Goal: Transaction & Acquisition: Purchase product/service

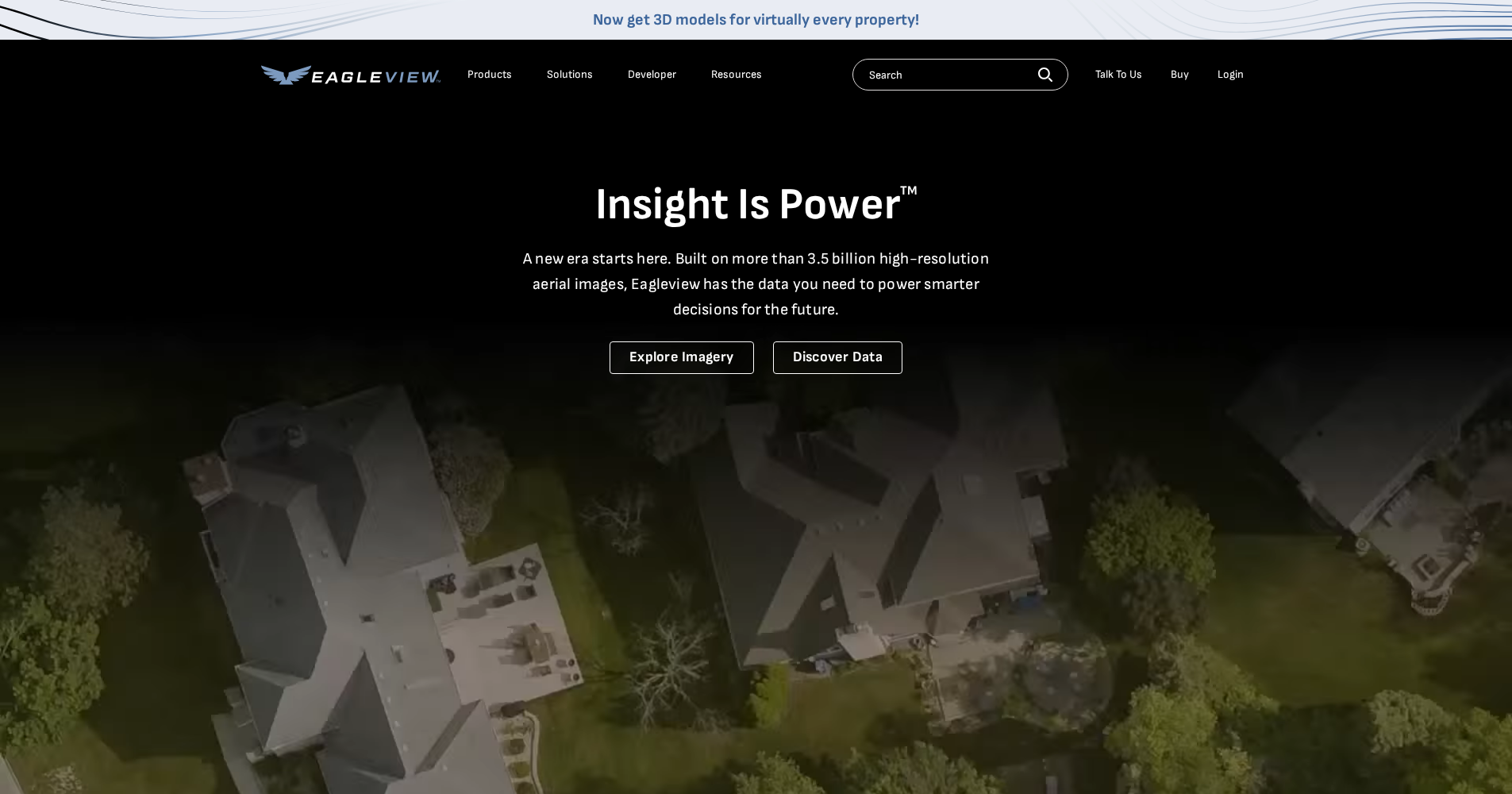
click at [1239, 79] on div "Login" at bounding box center [1231, 74] width 26 height 14
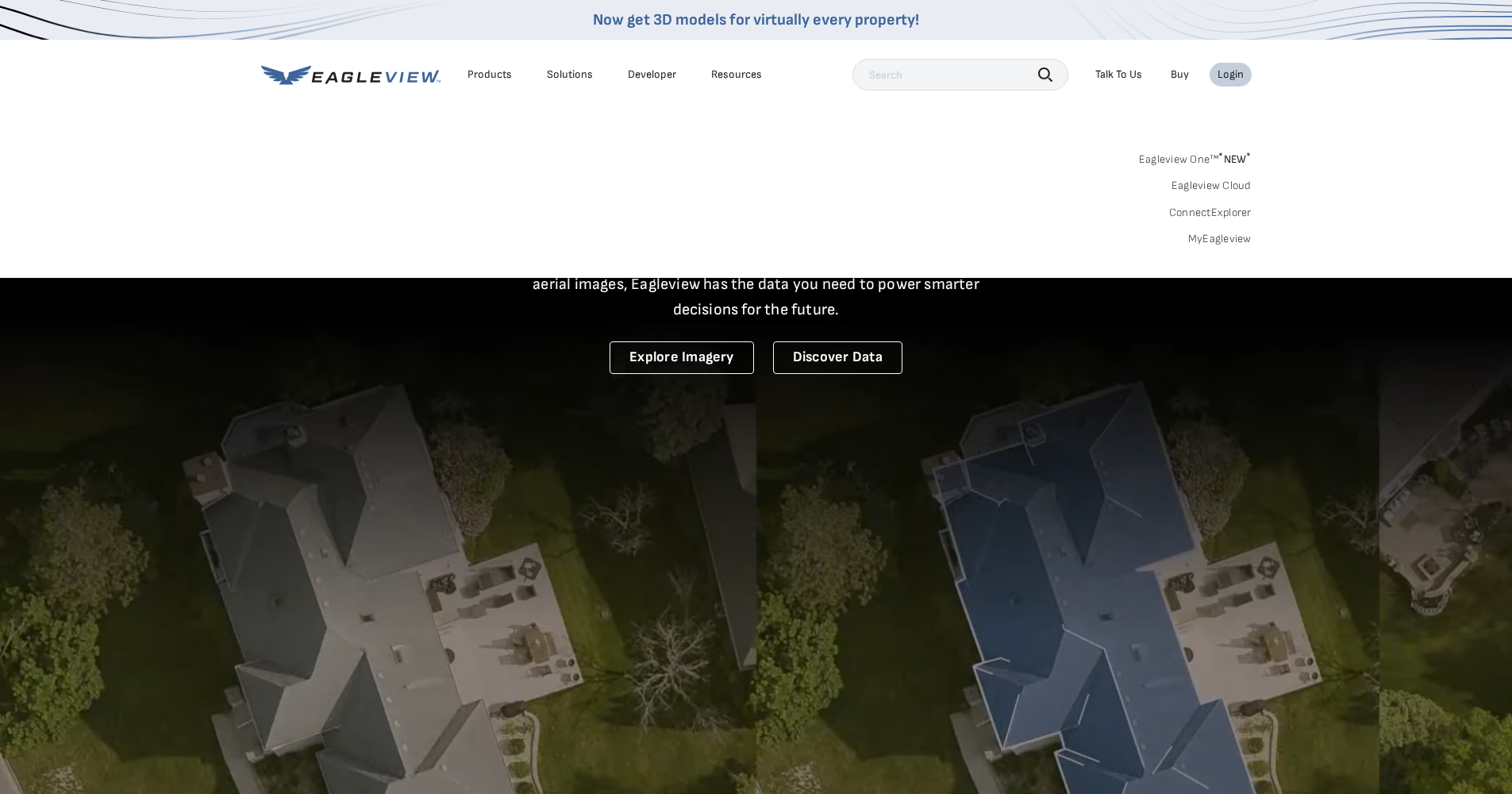
click at [1202, 155] on link "Eagleview One™ * NEW *" at bounding box center [1196, 157] width 113 height 19
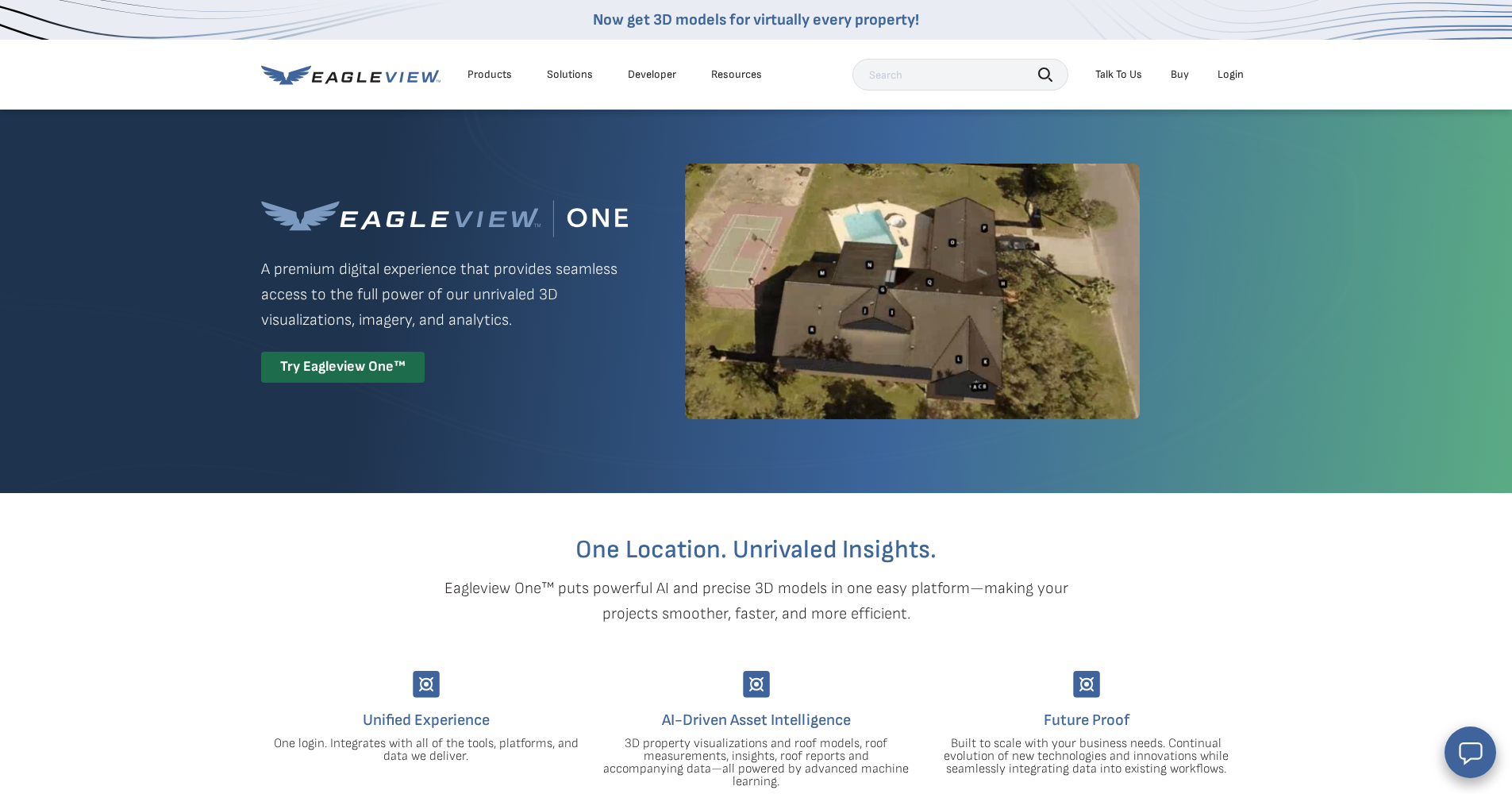
click at [1237, 73] on div "Login" at bounding box center [1231, 74] width 26 height 14
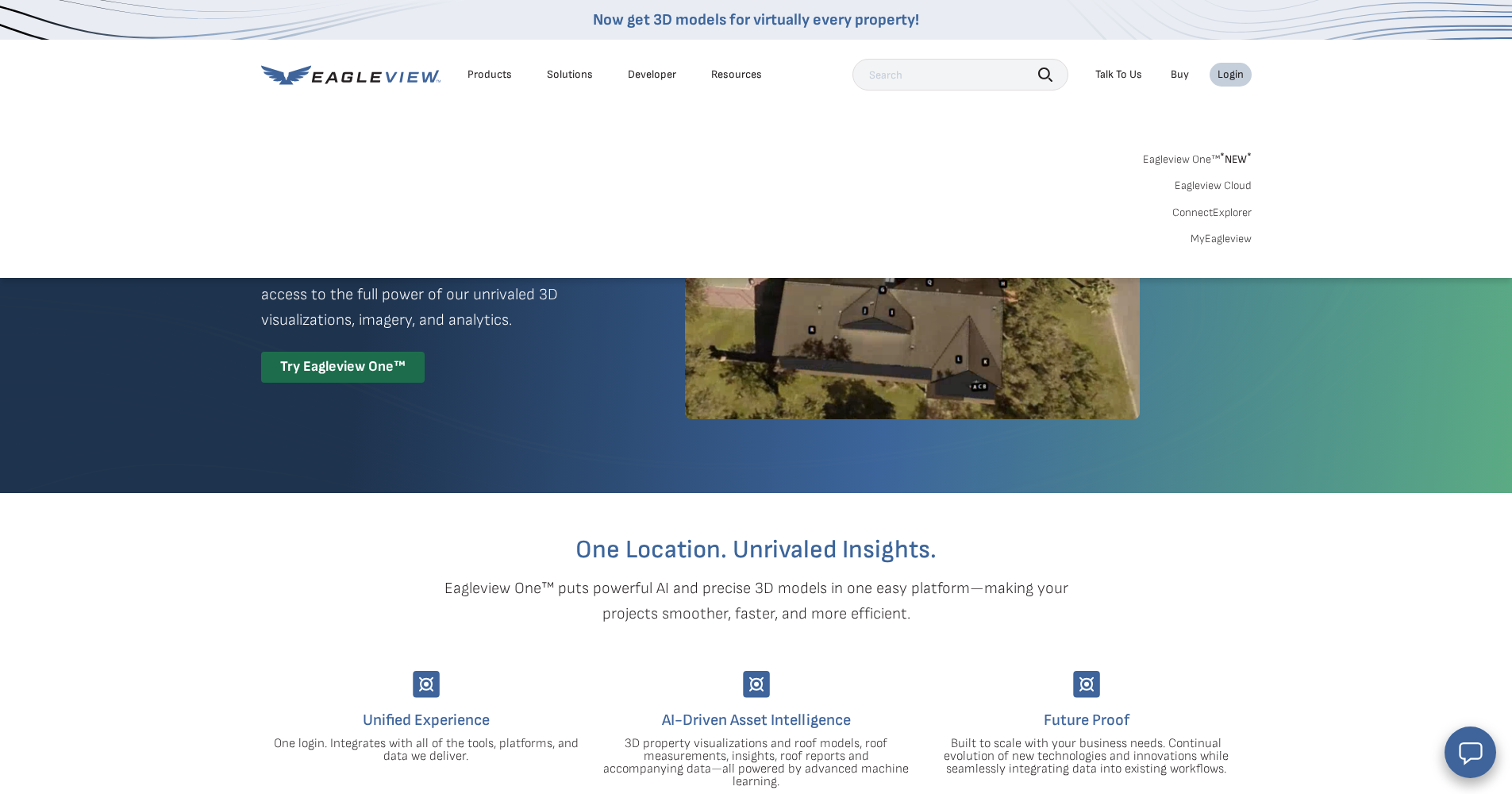
click at [1213, 242] on link "MyEagleview" at bounding box center [1221, 238] width 61 height 14
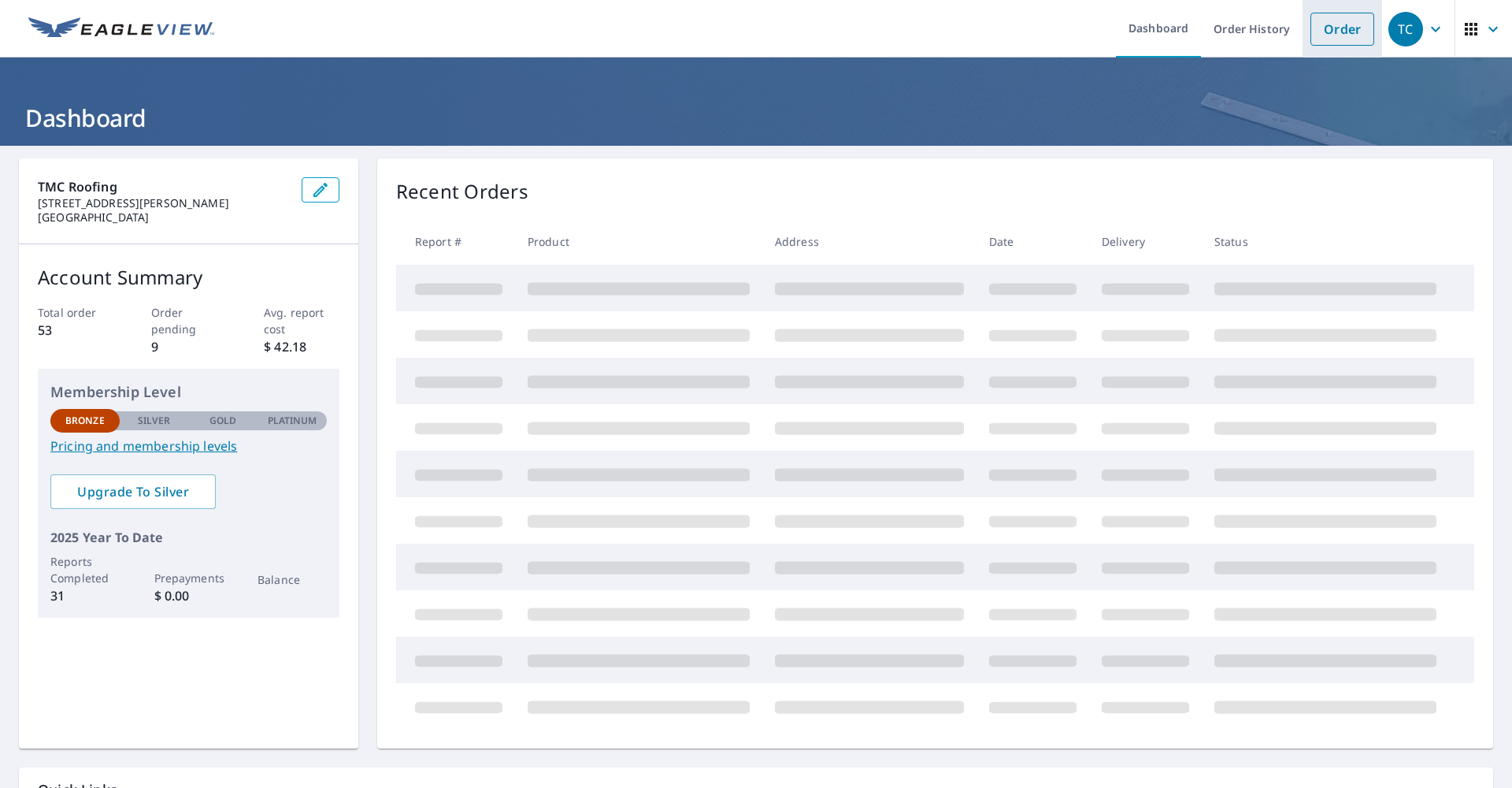
click at [1333, 25] on link "Order" at bounding box center [1342, 30] width 64 height 33
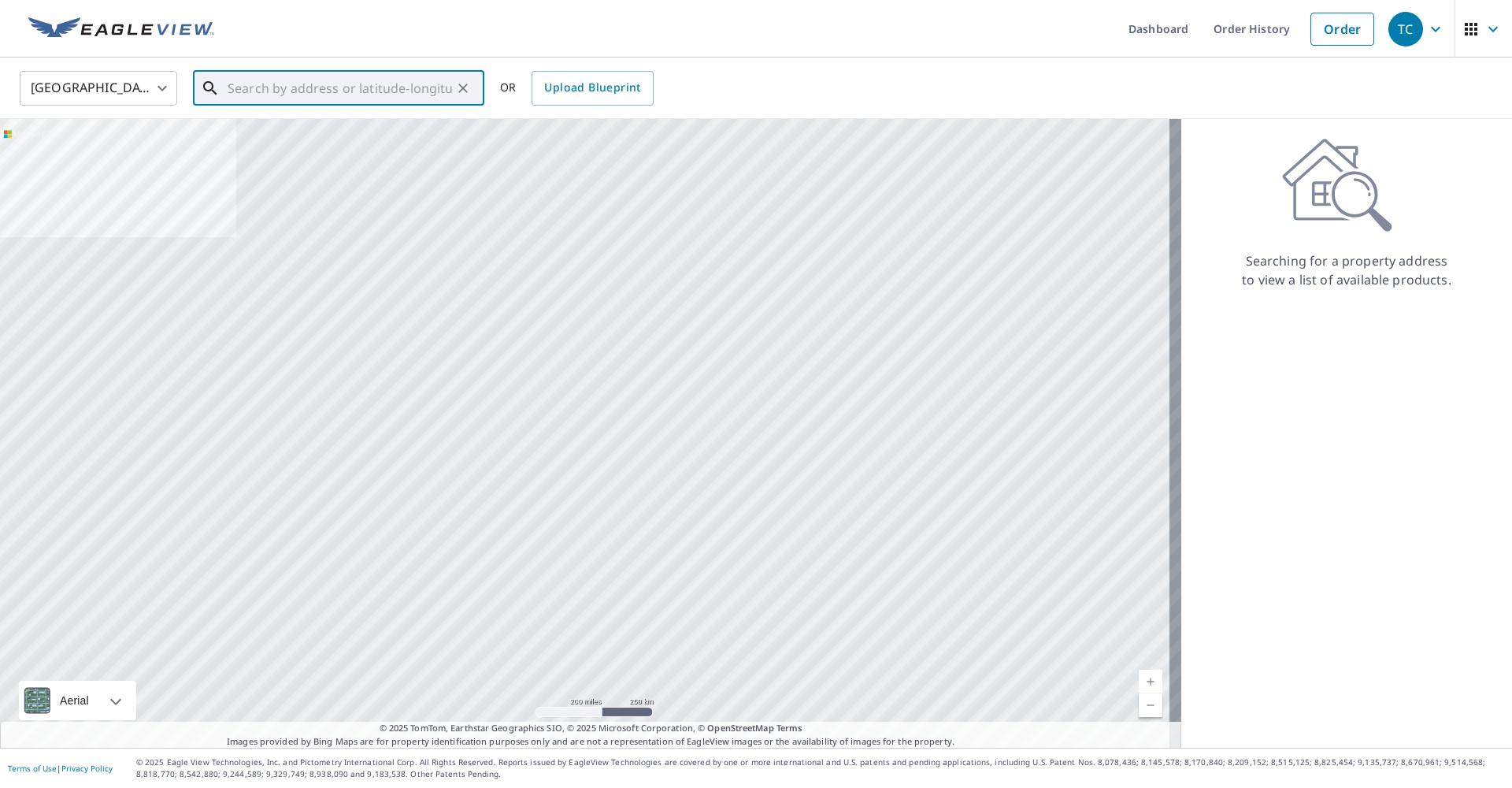
click at [344, 88] on input "text" at bounding box center [340, 88] width 224 height 44
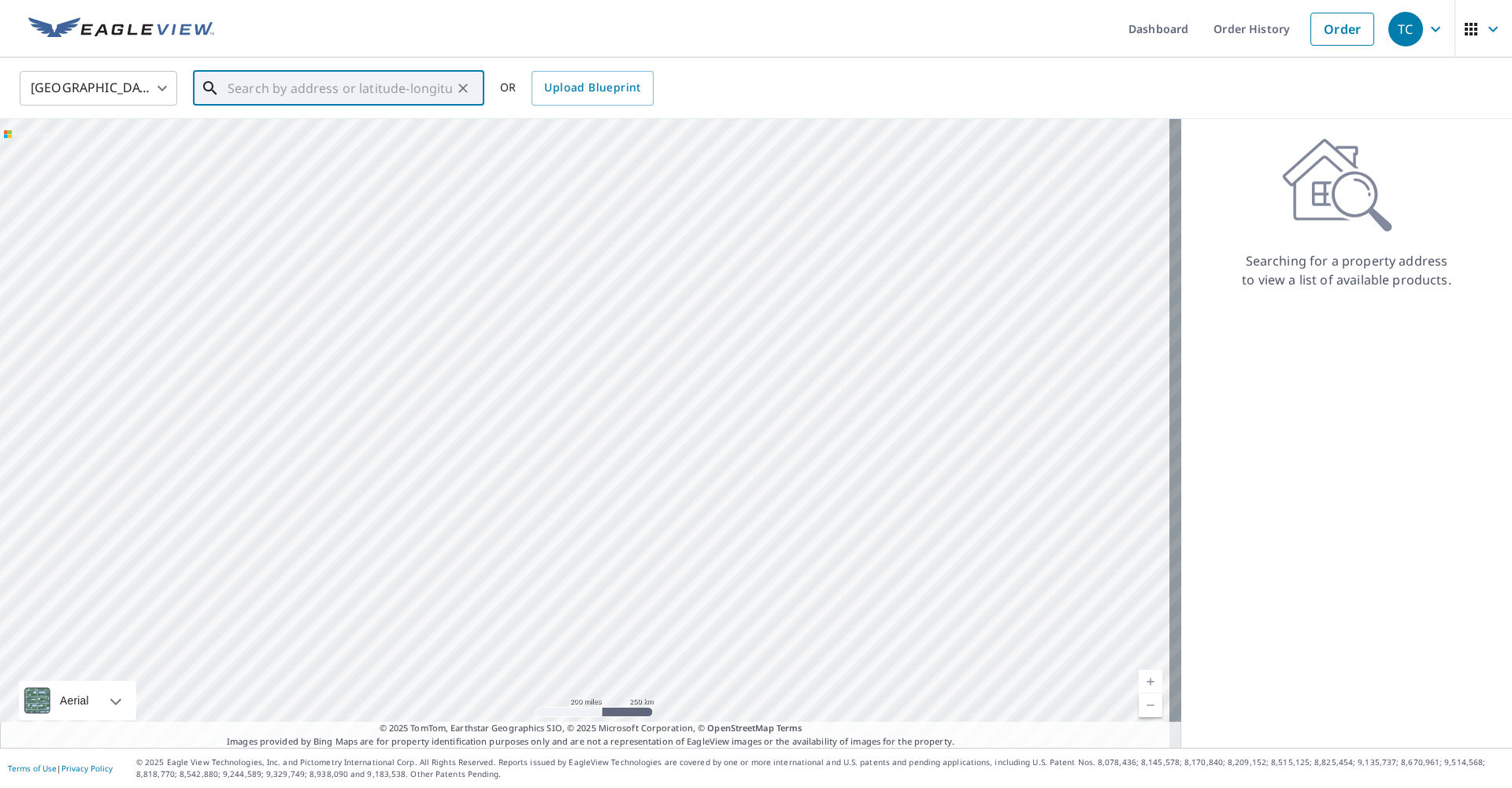
paste input "54960 Avenida Diaz, La Quinta, California 92253"
click at [355, 140] on span "54960 Avenida Diaz" at bounding box center [347, 143] width 247 height 38
type input "54960 Avenida Diaz La Quinta, CA 92253"
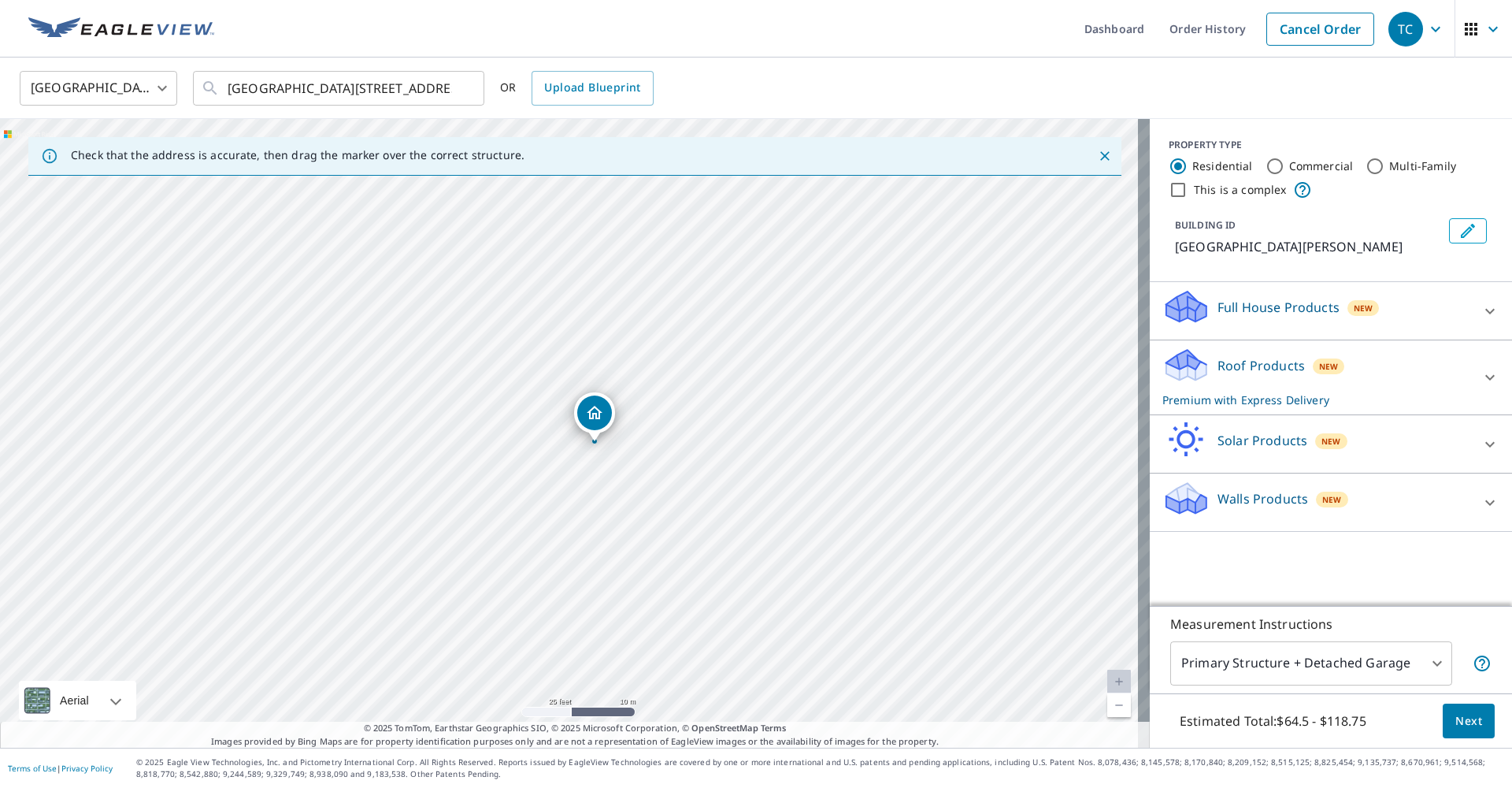
click at [1320, 377] on div "Roof Products New Premium with Express Delivery" at bounding box center [1317, 377] width 308 height 61
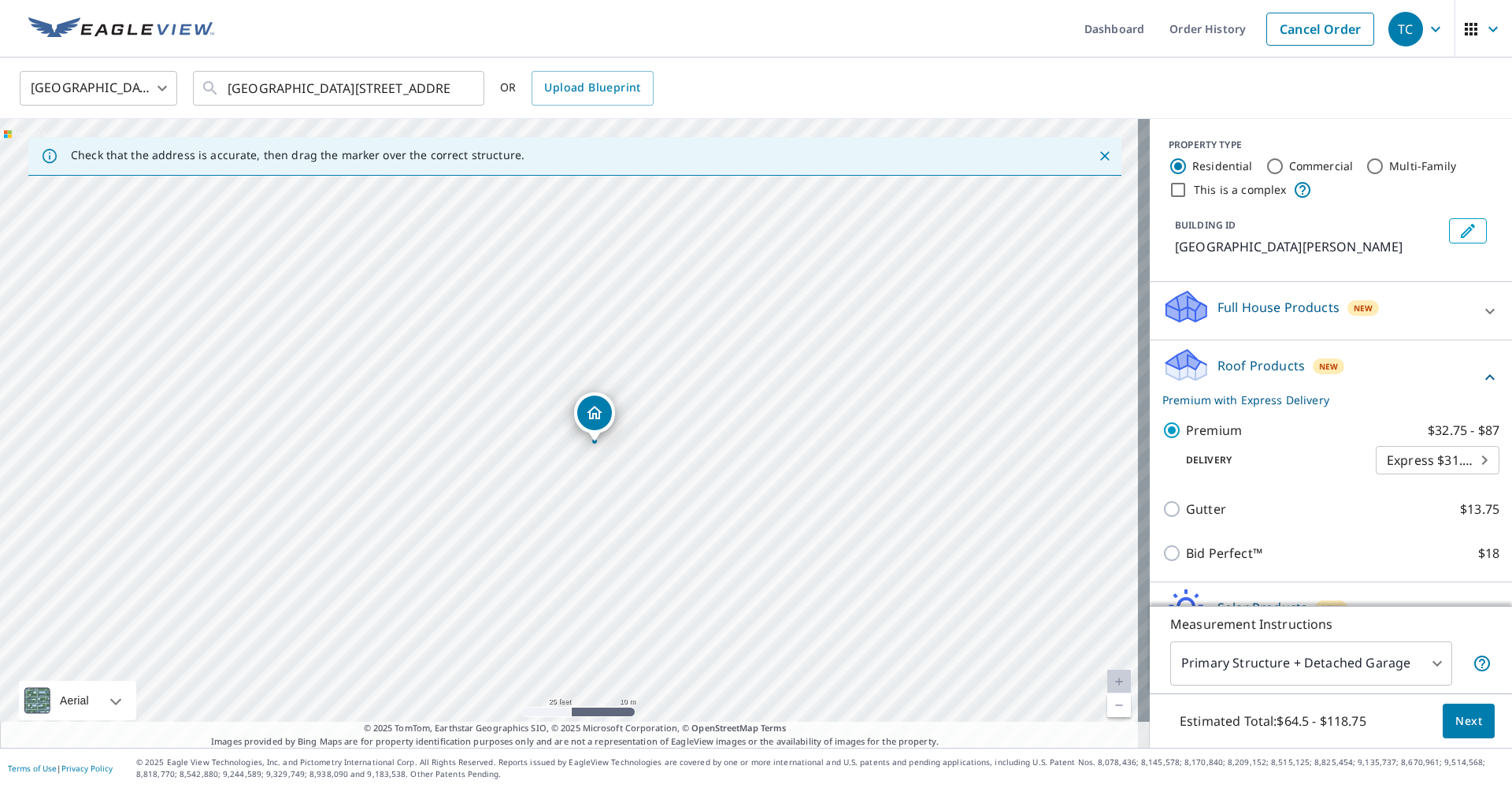
scroll to position [93, 0]
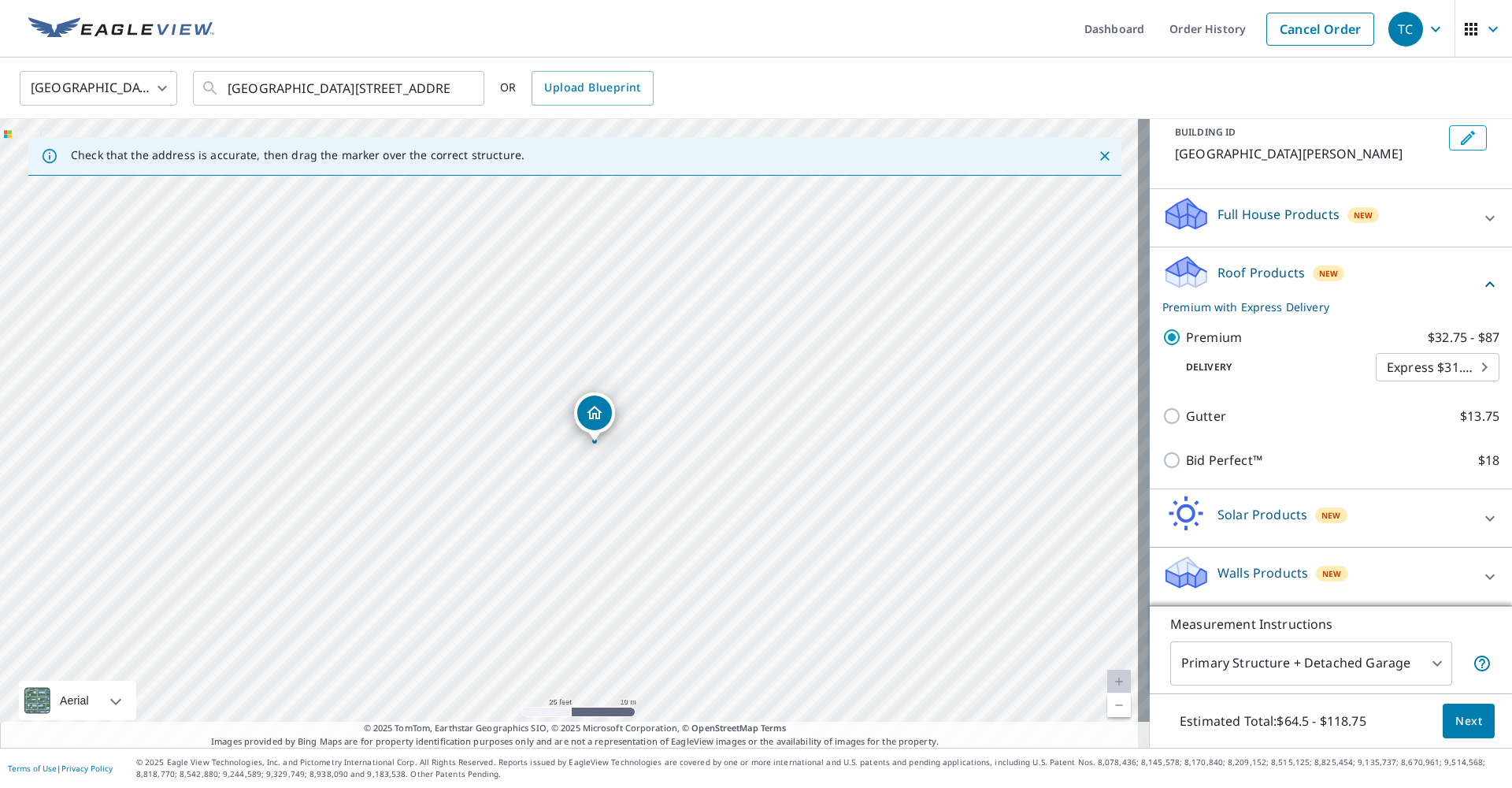
click at [1417, 666] on body "TC TC Dashboard Order History Cancel Order TC United States US ​ 54960 Avenida …" at bounding box center [756, 394] width 1512 height 788
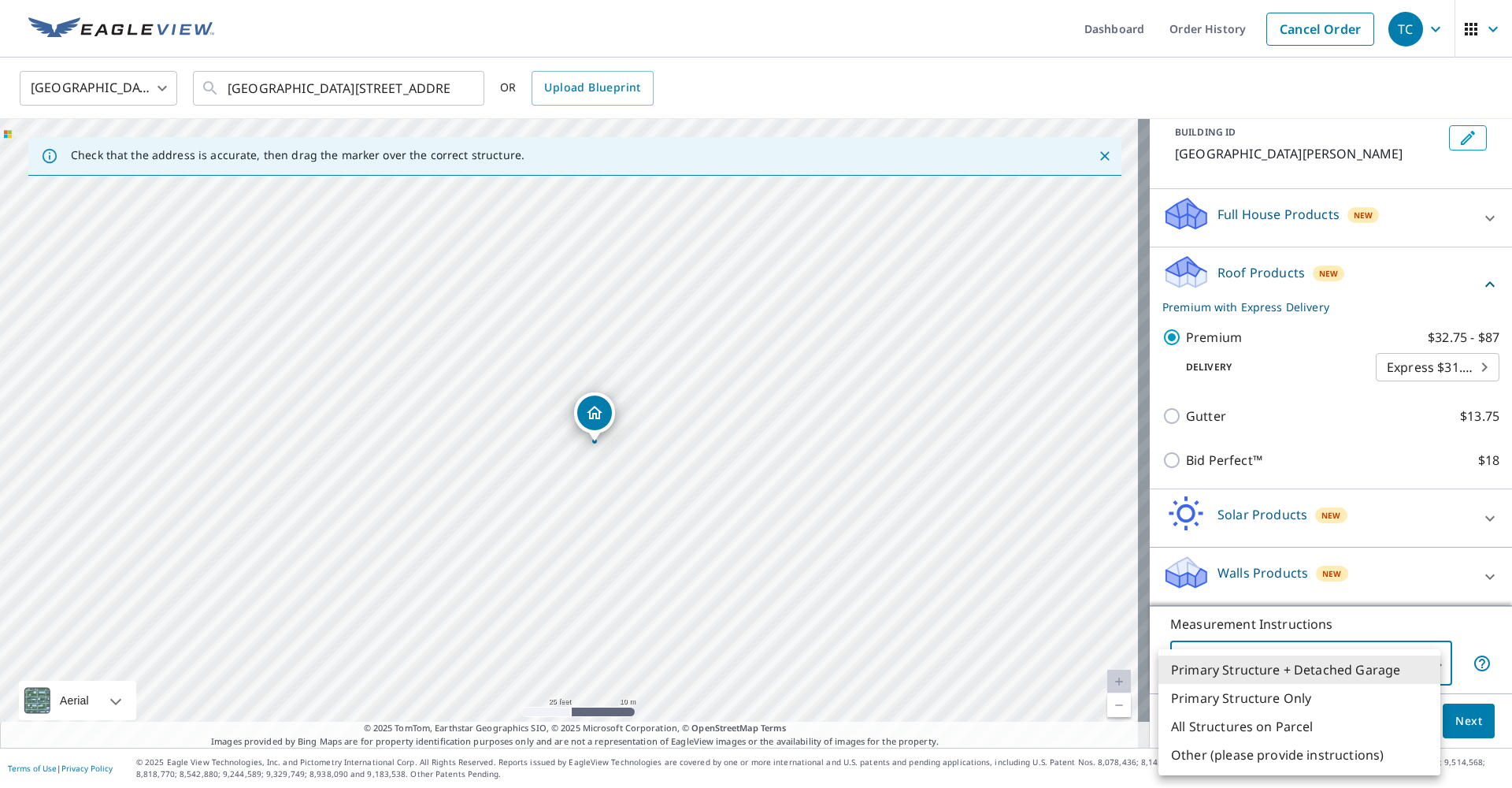
click at [1342, 704] on li "Primary Structure Only" at bounding box center [1299, 697] width 282 height 29
type input "2"
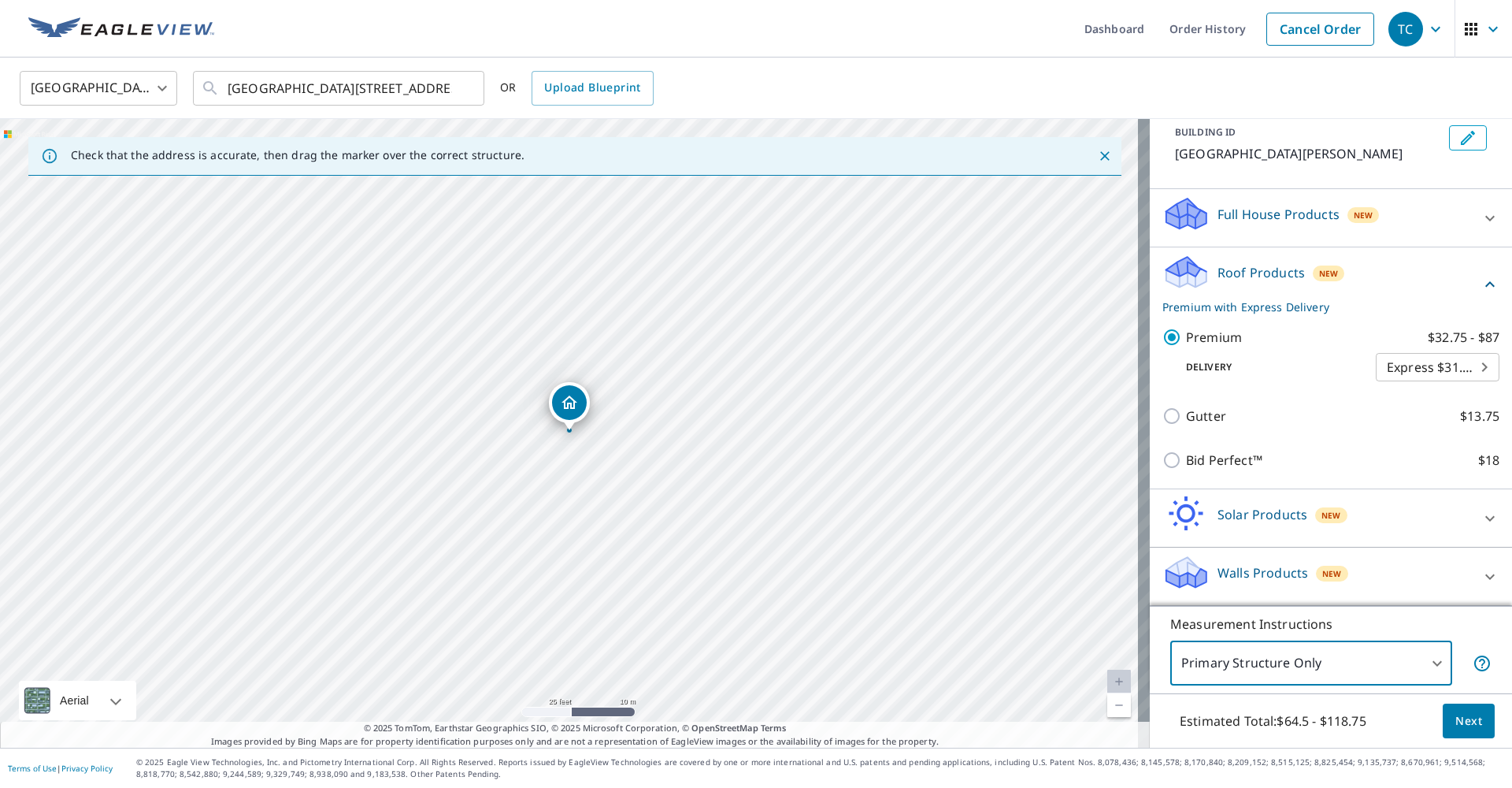
click at [1456, 728] on span "Next" at bounding box center [1468, 720] width 27 height 19
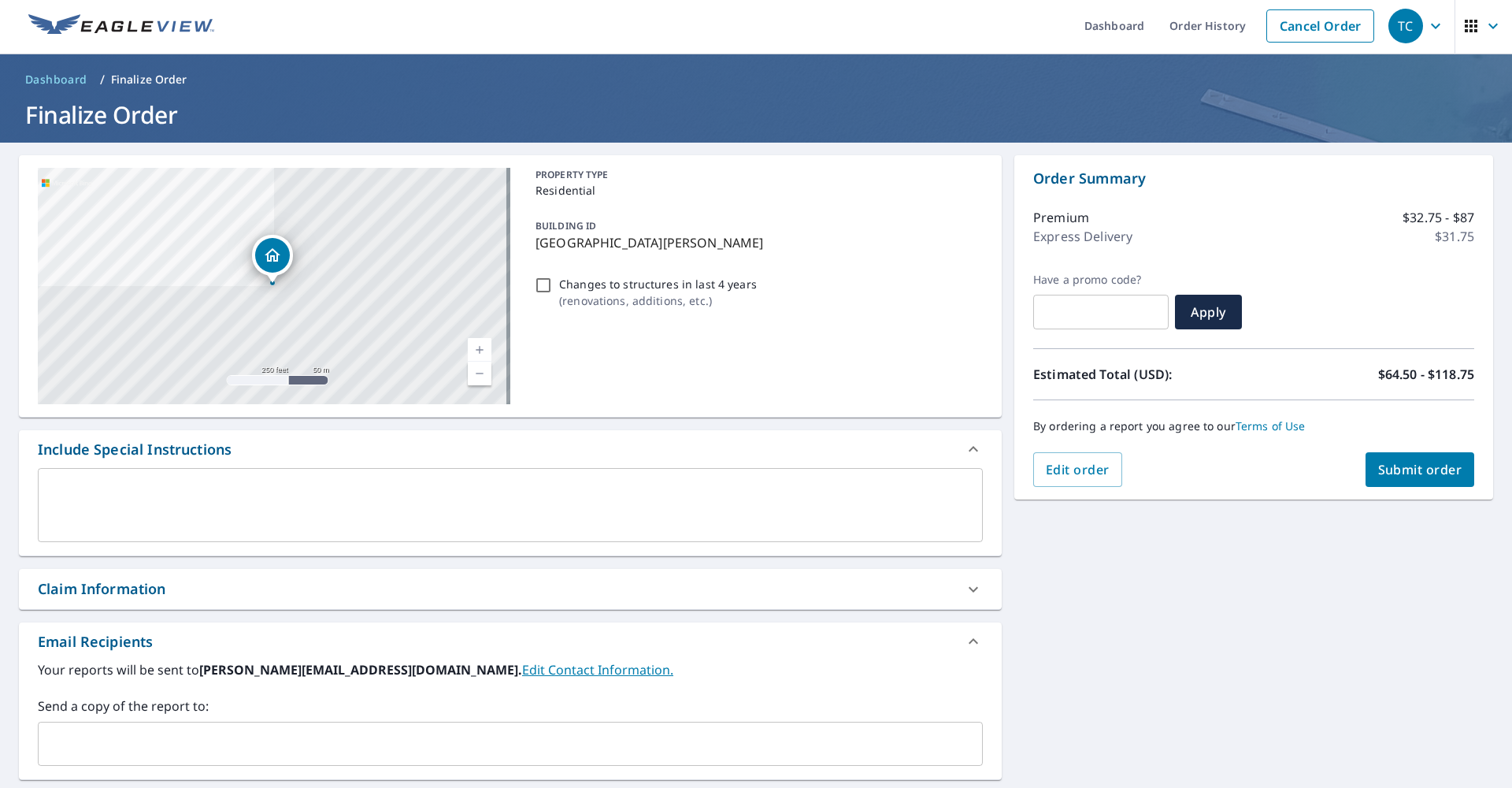
scroll to position [199, 0]
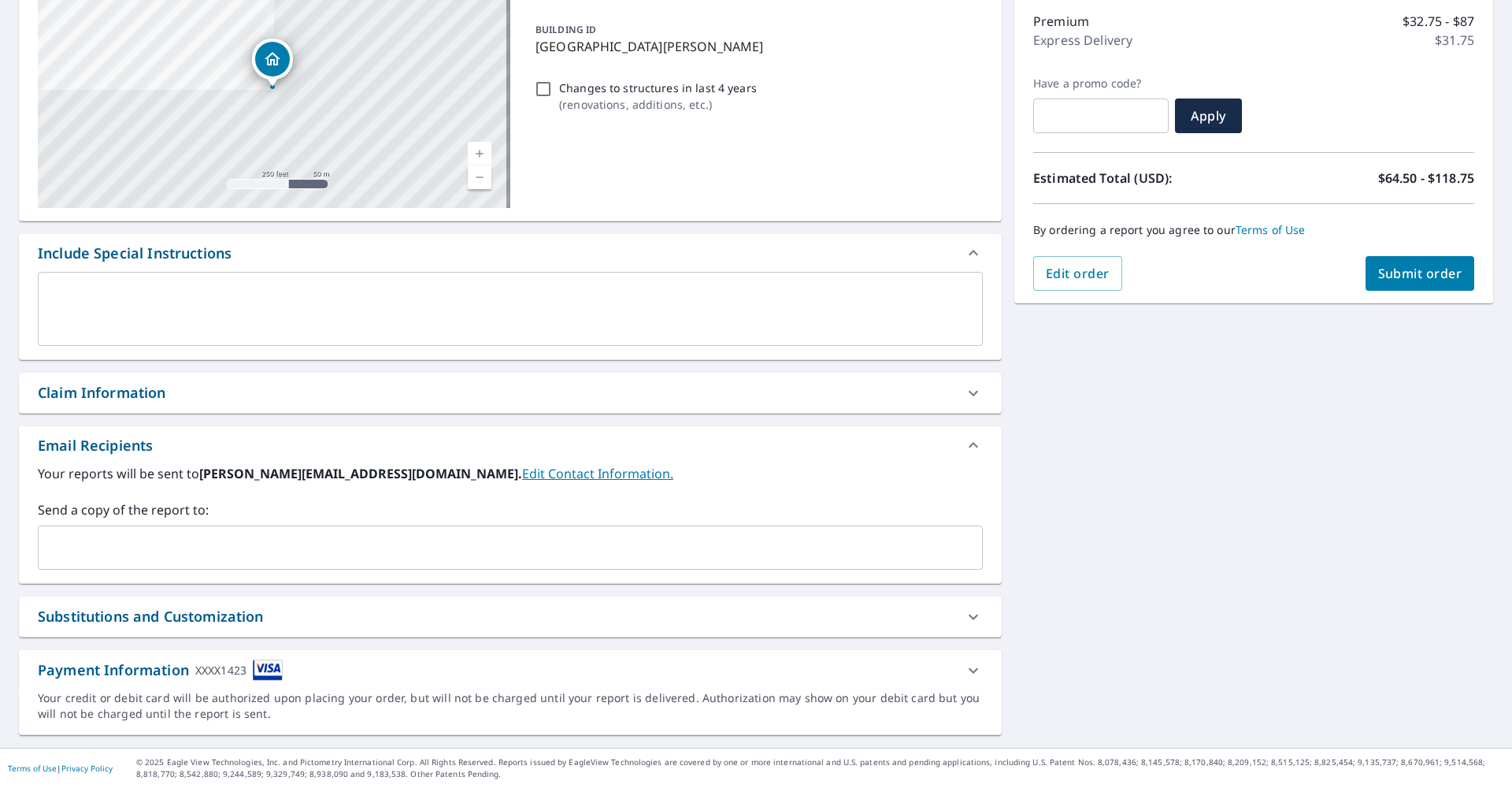
click at [1392, 271] on span "Submit order" at bounding box center [1420, 273] width 84 height 18
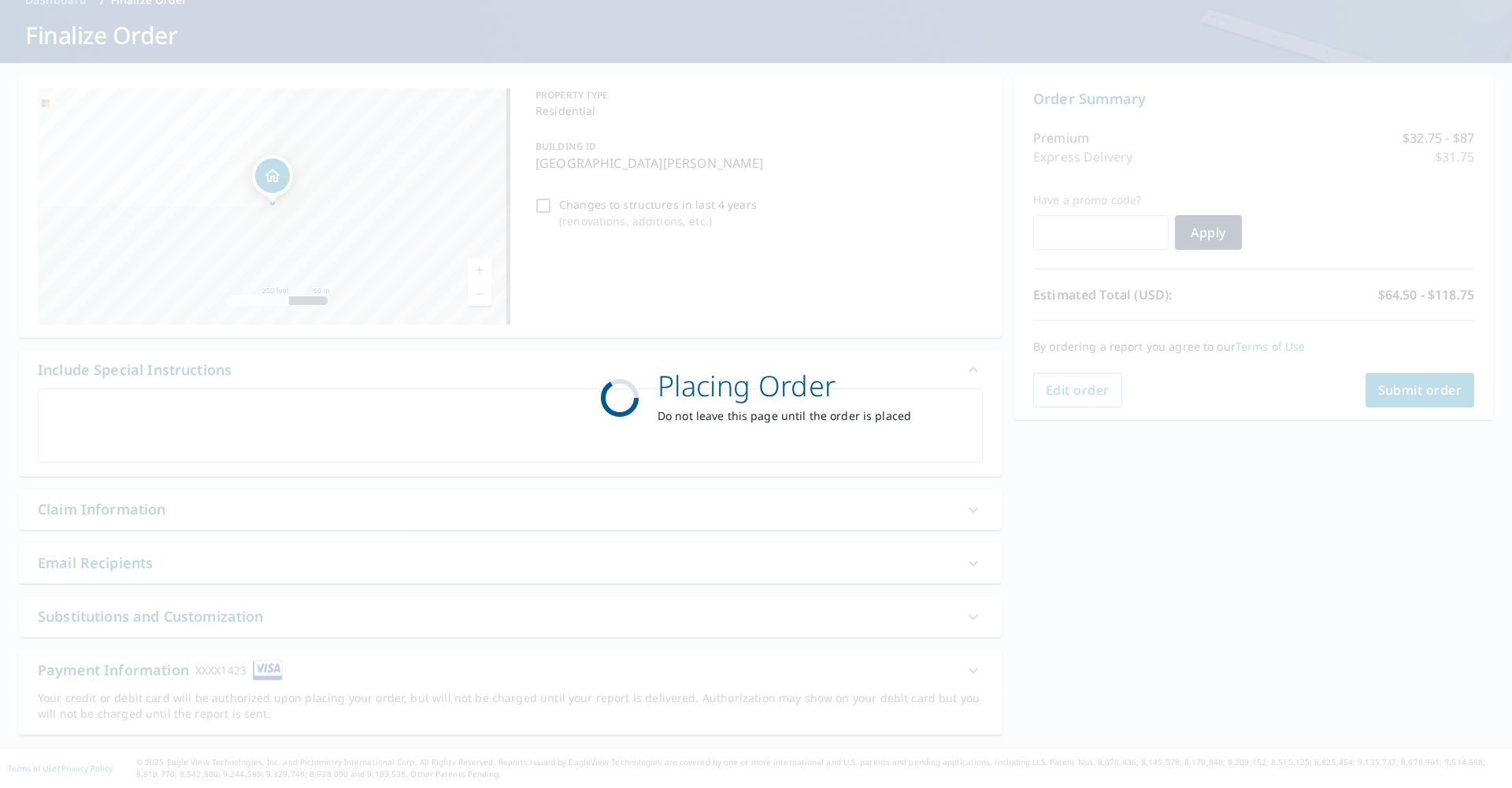
scroll to position [82, 0]
